Goal: Information Seeking & Learning: Understand process/instructions

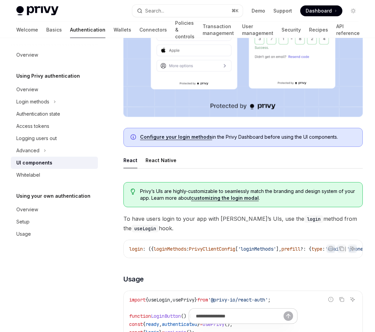
scroll to position [223, 0]
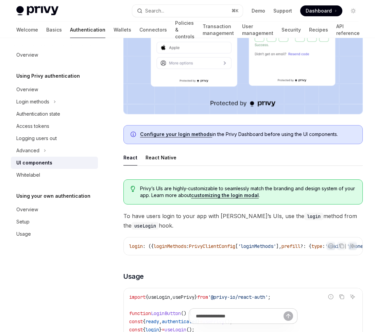
drag, startPoint x: 0, startPoint y: 0, endPoint x: 217, endPoint y: 195, distance: 291.9
click at [217, 195] on link "customizing the login modal" at bounding box center [225, 196] width 68 height 6
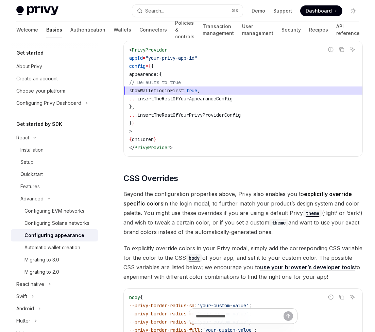
scroll to position [1354, 0]
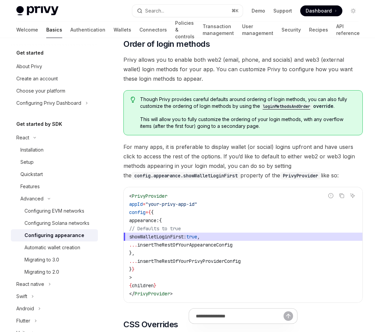
type textarea "*"
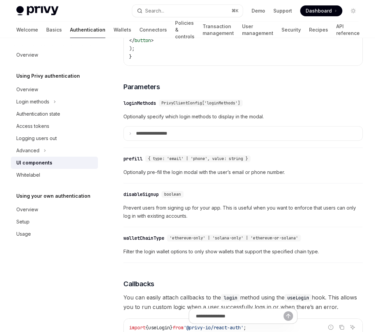
scroll to position [628, 0]
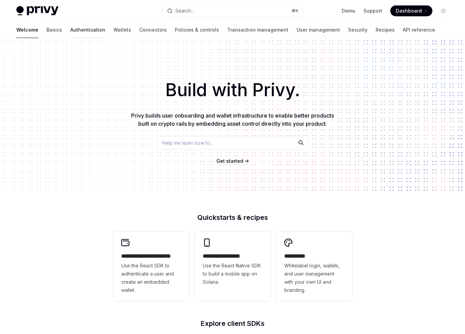
drag, startPoint x: 0, startPoint y: 0, endPoint x: 59, endPoint y: 31, distance: 66.4
click at [70, 31] on link "Authentication" at bounding box center [87, 30] width 35 height 16
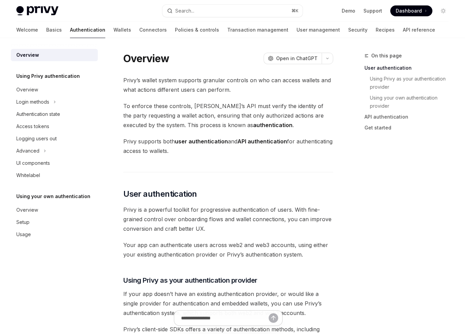
click at [113, 28] on link "Wallets" at bounding box center [122, 30] width 18 height 16
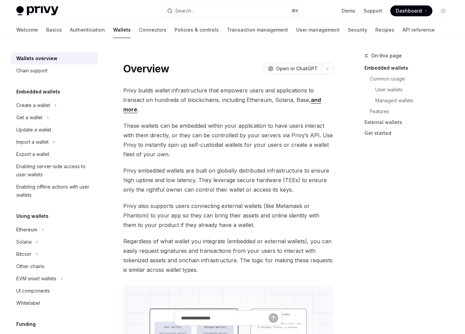
click at [26, 232] on div "Ethereum" at bounding box center [26, 229] width 21 height 8
click at [34, 254] on div "Sign a transaction" at bounding box center [40, 254] width 40 height 8
type textarea "*"
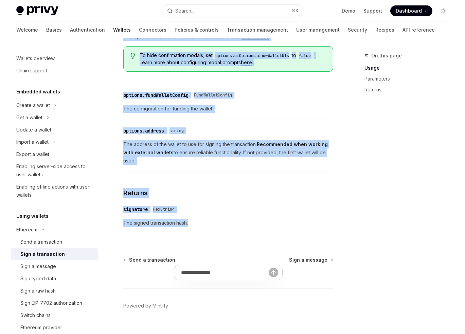
scroll to position [380, 0]
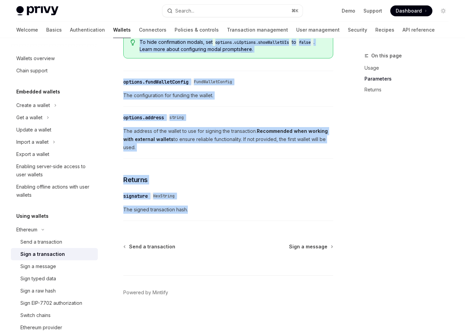
drag, startPoint x: 59, startPoint y: 31, endPoint x: 235, endPoint y: 218, distance: 257.2
click at [235, 218] on div "Ethereum Sign a transaction OpenAI Open in ChatGPT OpenAI Open in ChatGPT React…" at bounding box center [165, 5] width 340 height 656
copy div "To send a transaction from a wallet using the React SDK, use the signTransactio…"
click at [238, 183] on h3 "​ Returns" at bounding box center [228, 180] width 210 height 10
